Goal: Check status

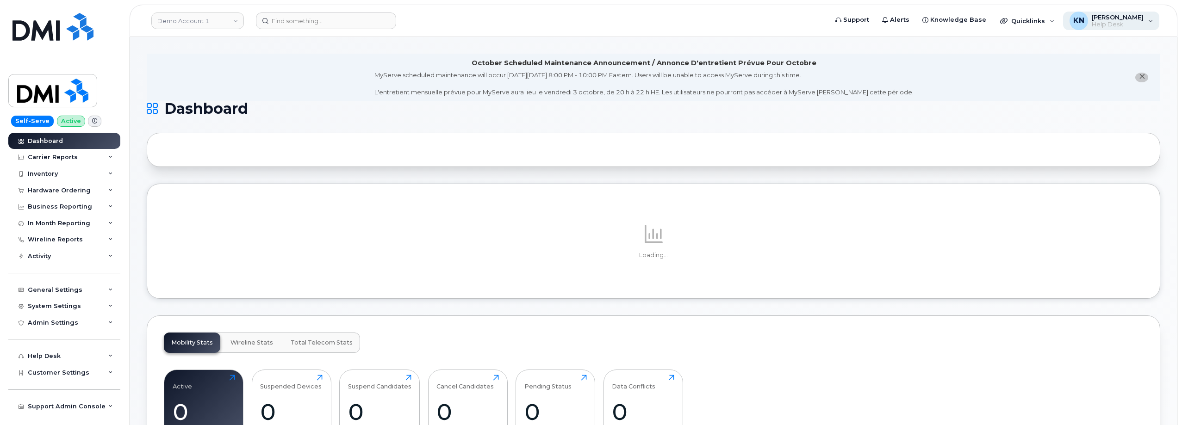
click at [1127, 17] on span "[PERSON_NAME]" at bounding box center [1117, 16] width 52 height 7
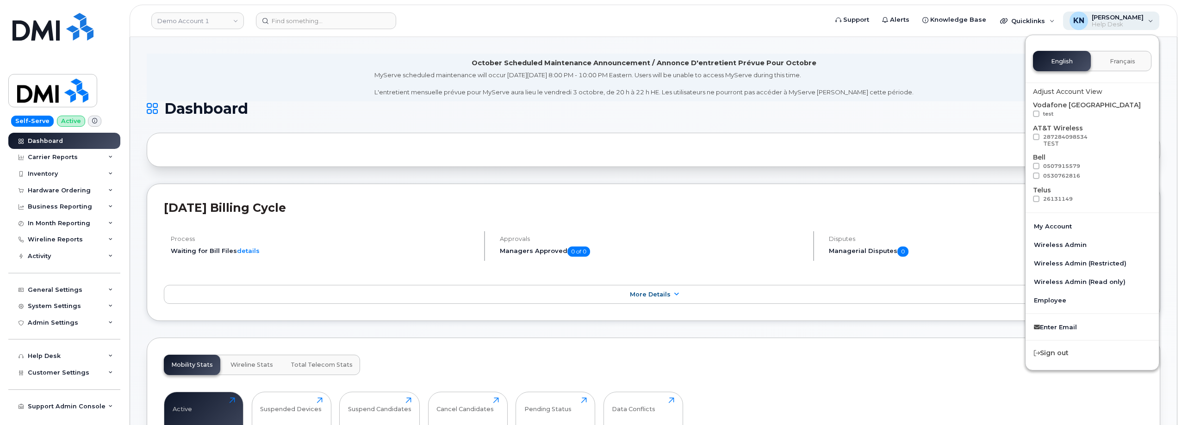
click at [1126, 17] on span "[PERSON_NAME]" at bounding box center [1117, 16] width 52 height 7
